Goal: Transaction & Acquisition: Purchase product/service

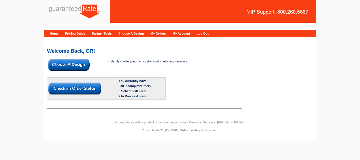
click at [75, 65] on img at bounding box center [69, 65] width 42 height 12
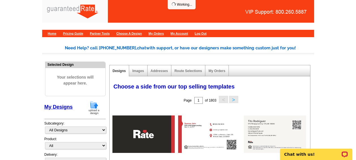
click at [94, 106] on img at bounding box center [94, 107] width 15 height 14
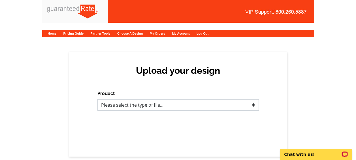
click at [107, 106] on select "Please select the type of file... Postcards Calendars Business Cards Letters an…" at bounding box center [177, 104] width 161 height 11
select select "3"
click at [97, 99] on select "Please select the type of file... Postcards Calendars Business Cards Letters an…" at bounding box center [177, 104] width 161 height 11
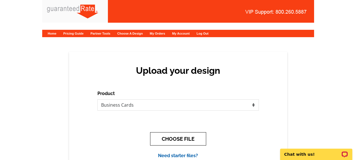
click at [174, 137] on button "CHOOSE FILE" at bounding box center [178, 138] width 56 height 13
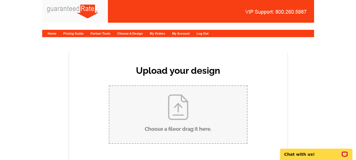
click at [168, 111] on input "Choose a file or drag it here ." at bounding box center [178, 114] width 138 height 57
type input "C:\fakepath\Javi Garcia Business Card (1) (1) (1).pdf"
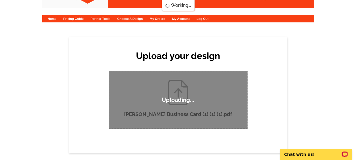
scroll to position [15, 0]
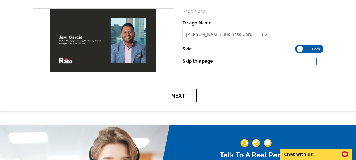
click at [179, 91] on button "Next" at bounding box center [178, 95] width 37 height 13
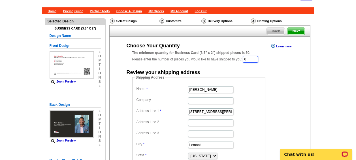
click at [251, 57] on input "0" at bounding box center [250, 59] width 15 height 7
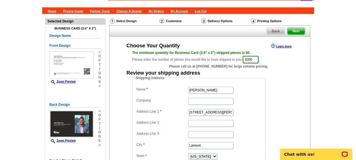
type input "1000"
click at [197, 90] on input "Javier Garcia" at bounding box center [210, 90] width 45 height 7
type input "[PERSON_NAME]"
click at [203, 113] on input "201 Stephen St" at bounding box center [210, 112] width 45 height 7
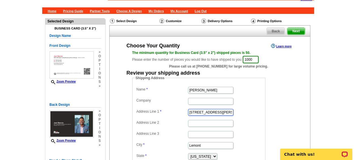
type input "201 St"
click at [203, 113] on input "201 St" at bounding box center [210, 112] width 45 height 7
paste input "2602 Harrison St"
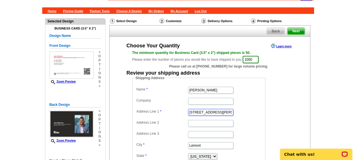
type input "2602 Harrison St"
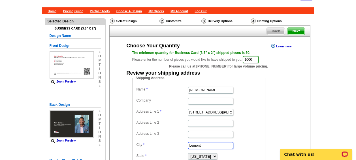
paste input "Glenview"
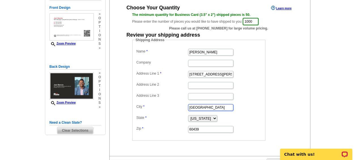
scroll to position [61, 0]
type input "Glenview"
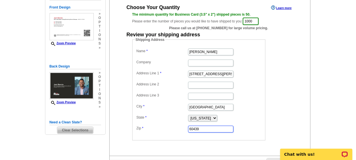
click at [198, 129] on input "60439" at bounding box center [210, 129] width 45 height 7
paste input "60025"
type input "60025"
click at [224, 74] on input "2602 Harrison St" at bounding box center [210, 74] width 45 height 7
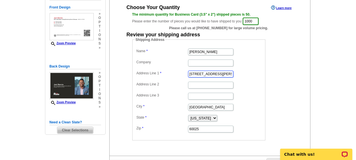
type input "[STREET_ADDRESS][PERSON_NAME]"
click at [276, 99] on dd "Shipping Address Name Javi Garcia Company Address Line 1 2602 Harrison St. Addr…" at bounding box center [207, 88] width 151 height 103
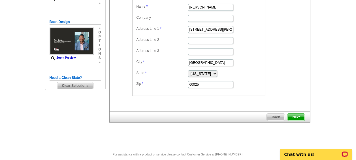
click at [292, 113] on link "Next" at bounding box center [296, 116] width 18 height 7
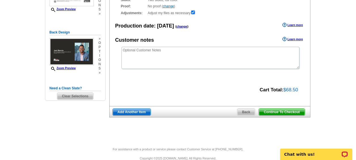
scroll to position [95, 0]
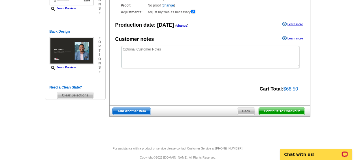
click at [269, 108] on span "Continue To Checkout" at bounding box center [282, 111] width 46 height 7
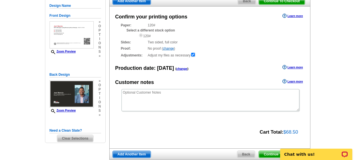
scroll to position [52, 0]
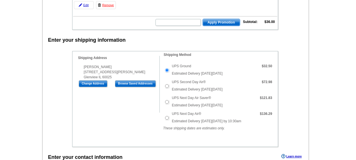
scroll to position [119, 0]
click at [117, 126] on div "Shipping Information Name Javi Garcia Company Address Line 1 2602 Harrison St. …" at bounding box center [175, 99] width 206 height 96
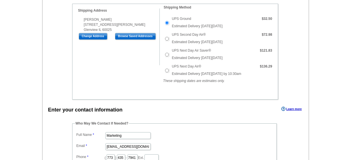
scroll to position [236, 0]
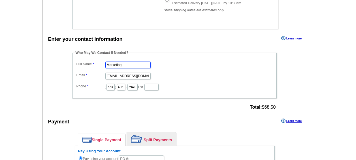
click at [126, 64] on input "Marketing" at bounding box center [127, 64] width 45 height 7
type input "[PERSON_NAME]"
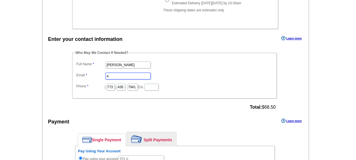
scroll to position [0, 0]
type input "[PERSON_NAME][EMAIL_ADDRESS][PERSON_NAME][DOMAIN_NAME]"
type input "312"
type input "509"
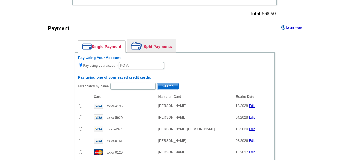
scroll to position [330, 0]
type input "4259"
click at [138, 65] on input "text" at bounding box center [141, 65] width 45 height 7
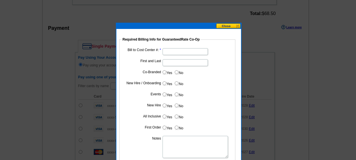
type input "10152025_1136_AH"
click at [174, 49] on input "Bill to Cost Center #:" at bounding box center [185, 51] width 45 height 7
type input "1701"
type input "[PERSON_NAME]"
click at [177, 74] on input "No" at bounding box center [177, 72] width 4 height 4
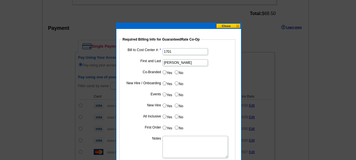
radio input "true"
click at [167, 82] on label "Yes" at bounding box center [167, 83] width 10 height 7
click at [166, 82] on input "Yes" at bounding box center [165, 83] width 4 height 4
radio input "true"
click at [179, 95] on label "No" at bounding box center [178, 94] width 9 height 7
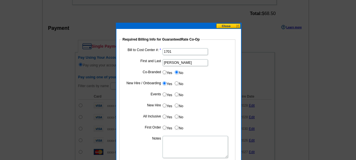
click at [178, 95] on input "No" at bounding box center [177, 94] width 4 height 4
radio input "true"
click at [164, 107] on input "Yes" at bounding box center [165, 105] width 4 height 4
radio input "true"
click at [178, 117] on input "No" at bounding box center [177, 116] width 4 height 4
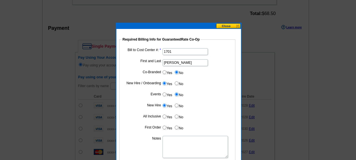
radio input "true"
click at [163, 131] on dd "Yes No" at bounding box center [177, 128] width 110 height 9
click at [164, 129] on input "Yes" at bounding box center [165, 128] width 4 height 4
radio input "true"
click at [175, 142] on textarea "Notes" at bounding box center [195, 147] width 65 height 22
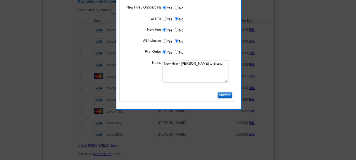
scroll to position [406, 0]
type textarea "New Hire - Bill to Branch"
click at [220, 94] on input "Submit" at bounding box center [225, 94] width 14 height 7
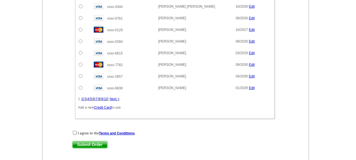
scroll to position [452, 0]
click at [74, 134] on input "checkbox" at bounding box center [75, 133] width 4 height 4
checkbox input "true"
click at [86, 144] on span "Submit Order" at bounding box center [90, 144] width 35 height 7
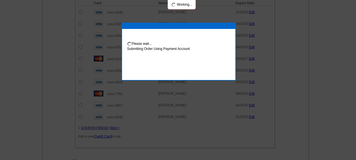
scroll to position [480, 0]
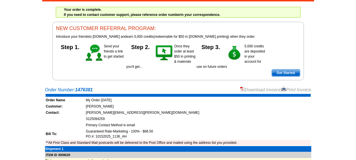
scroll to position [36, 0]
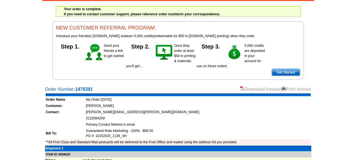
click at [240, 89] on img at bounding box center [242, 88] width 5 height 5
